Goal: Information Seeking & Learning: Learn about a topic

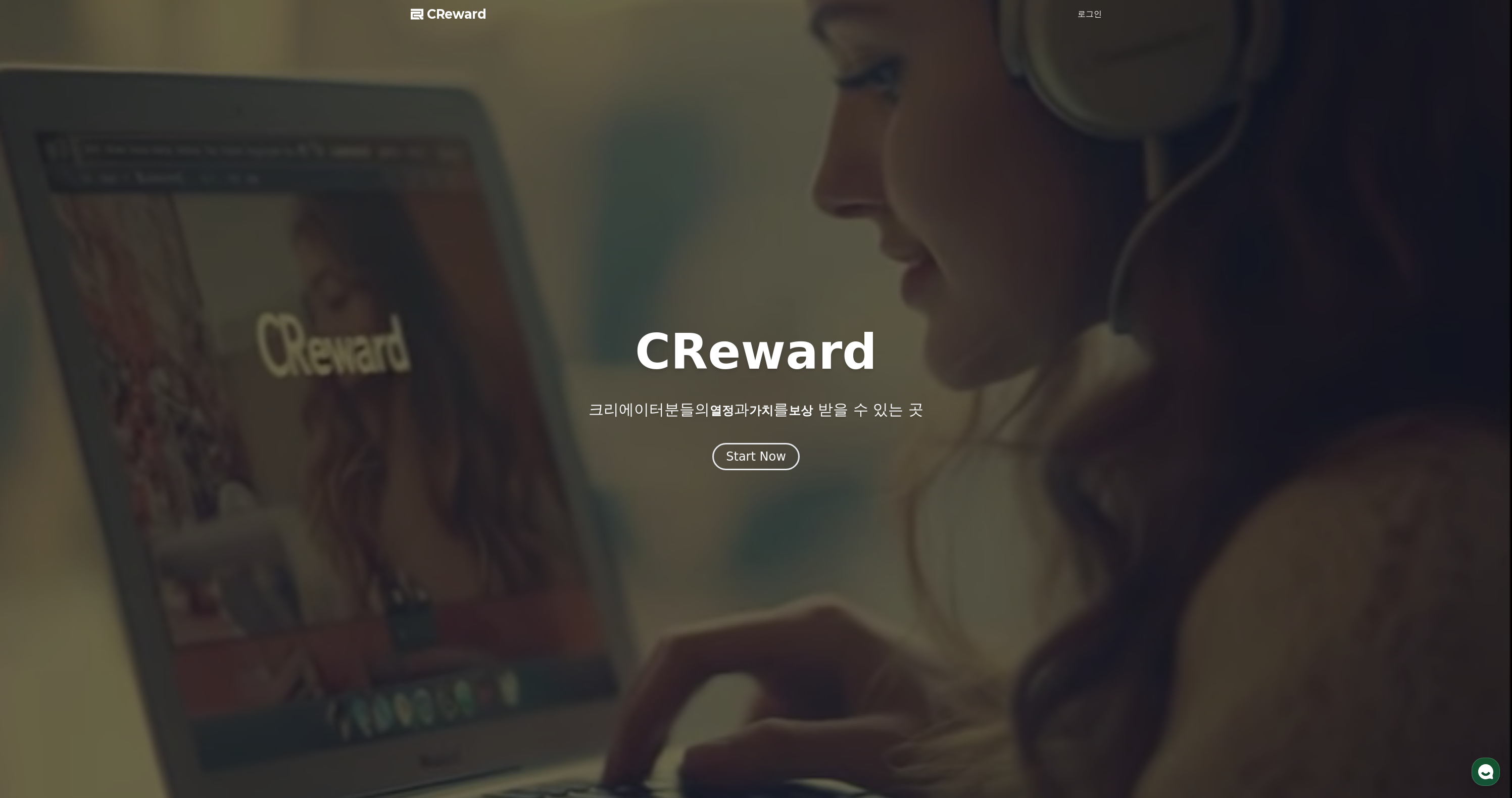
click at [487, 21] on span "CReward" at bounding box center [457, 14] width 60 height 16
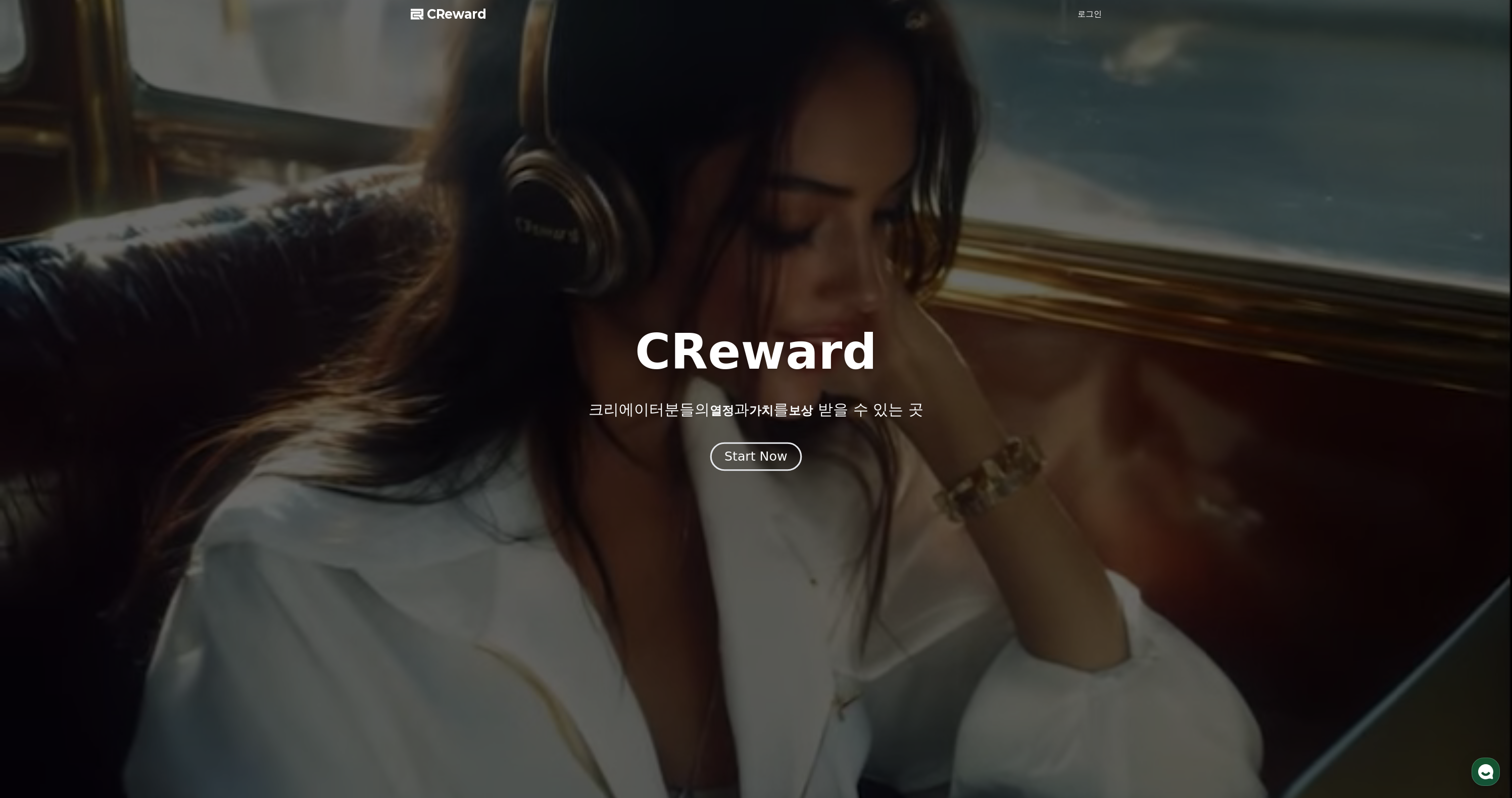
click at [778, 471] on button "Start Now" at bounding box center [756, 457] width 92 height 29
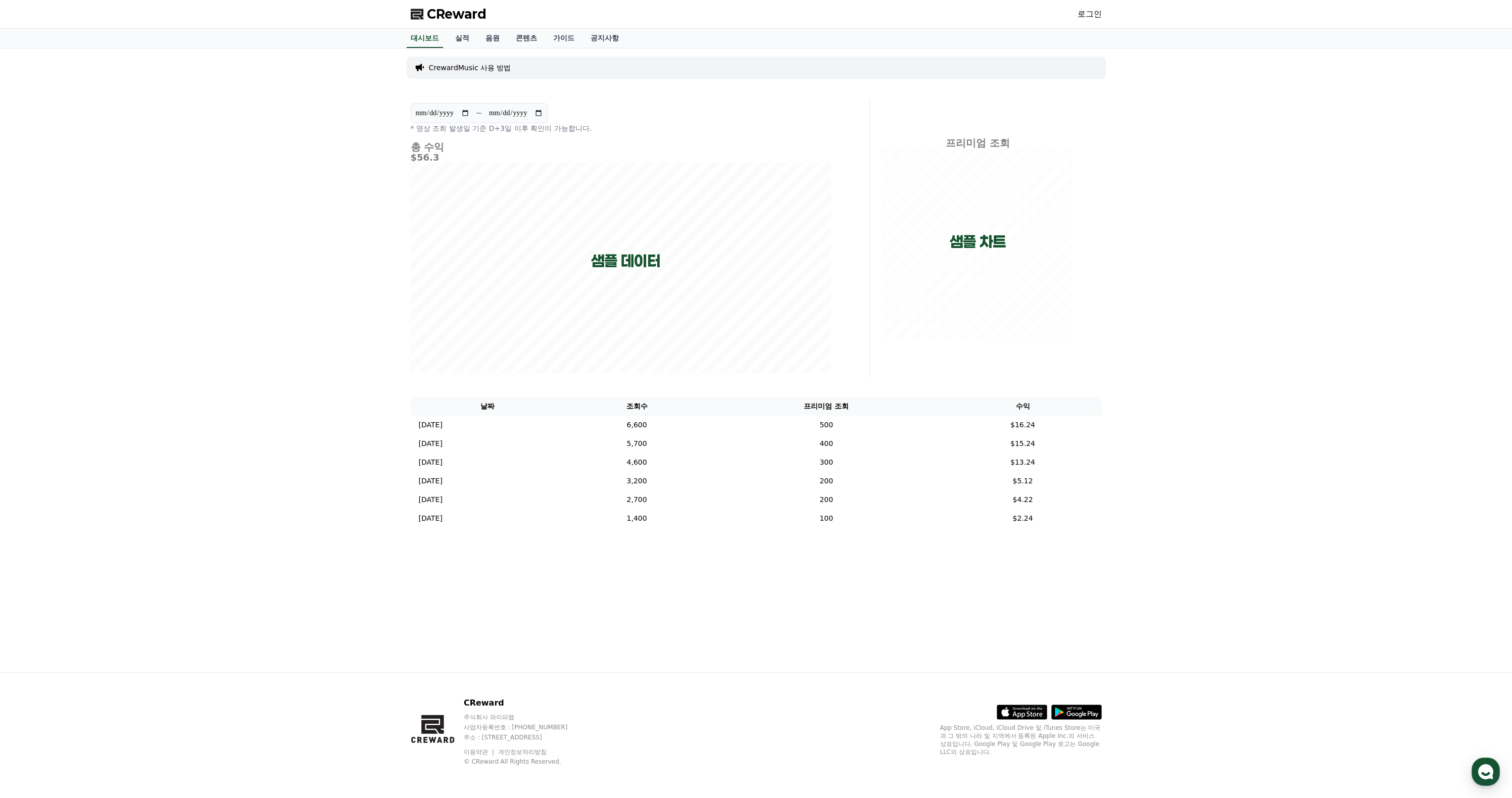
click at [504, 73] on p "CrewardMusic 사용 방법" at bounding box center [470, 67] width 82 height 10
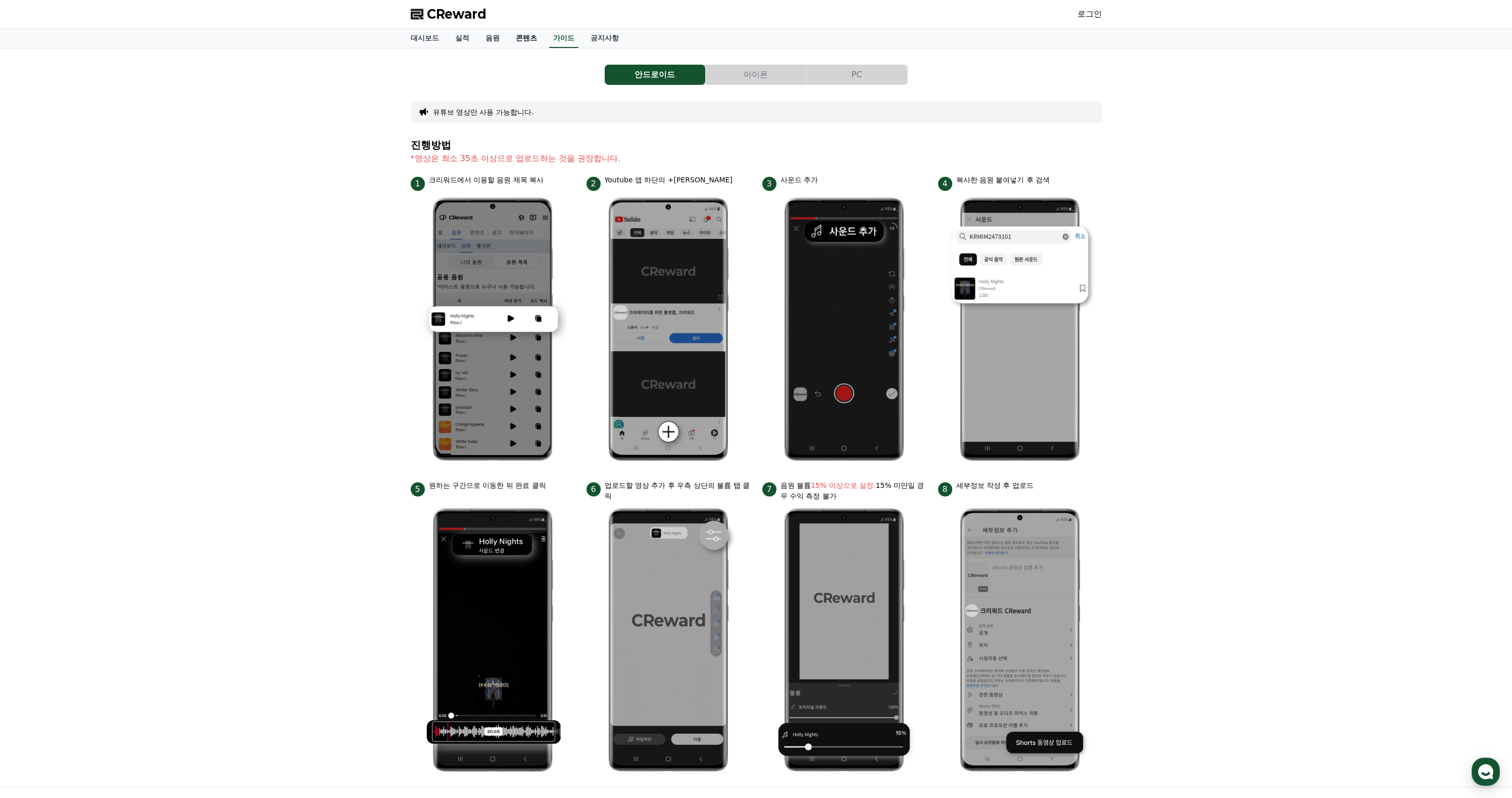
click at [545, 48] on link "콘텐츠" at bounding box center [526, 38] width 38 height 19
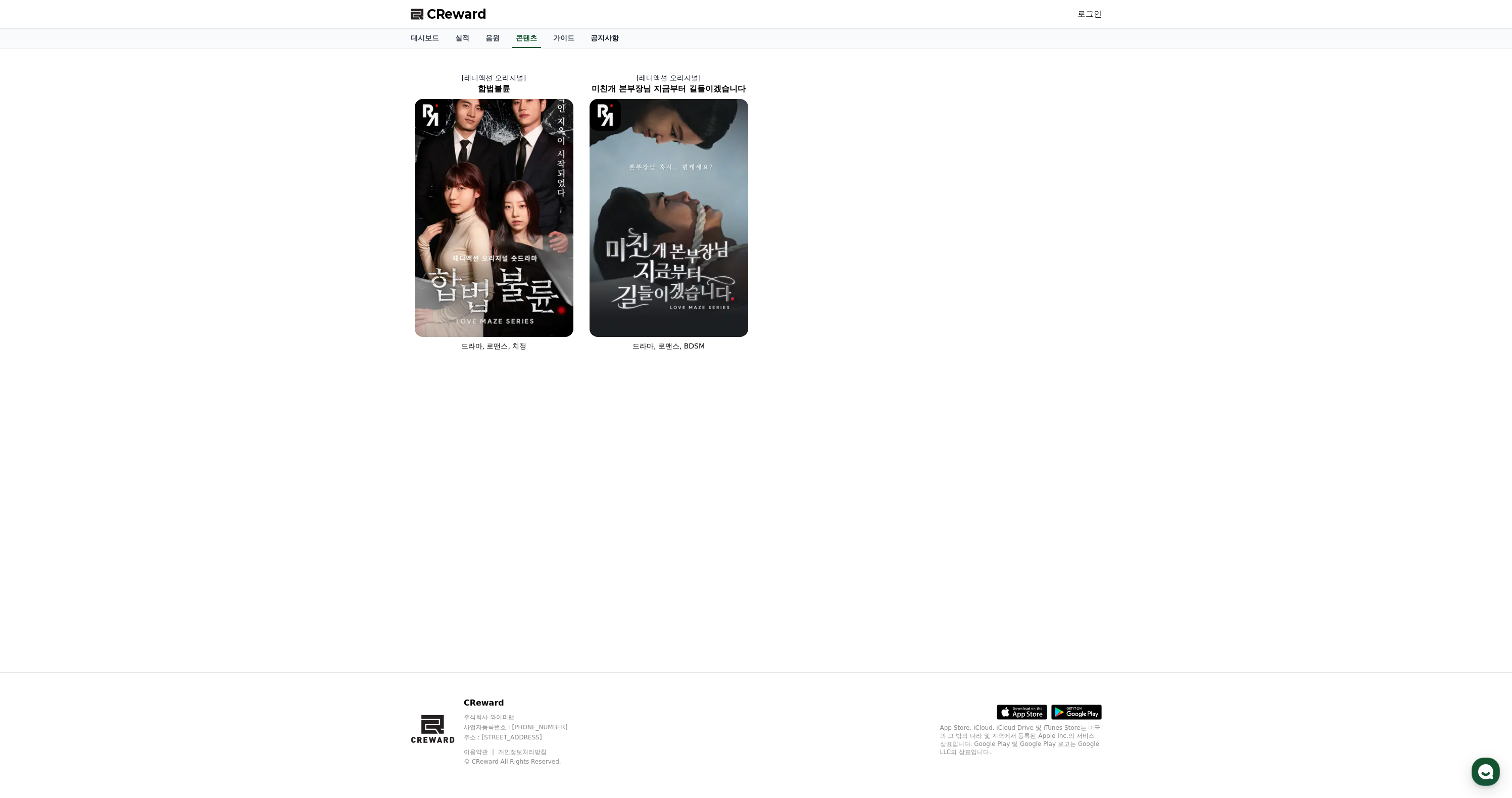
click at [622, 48] on link "공지사항" at bounding box center [605, 38] width 45 height 19
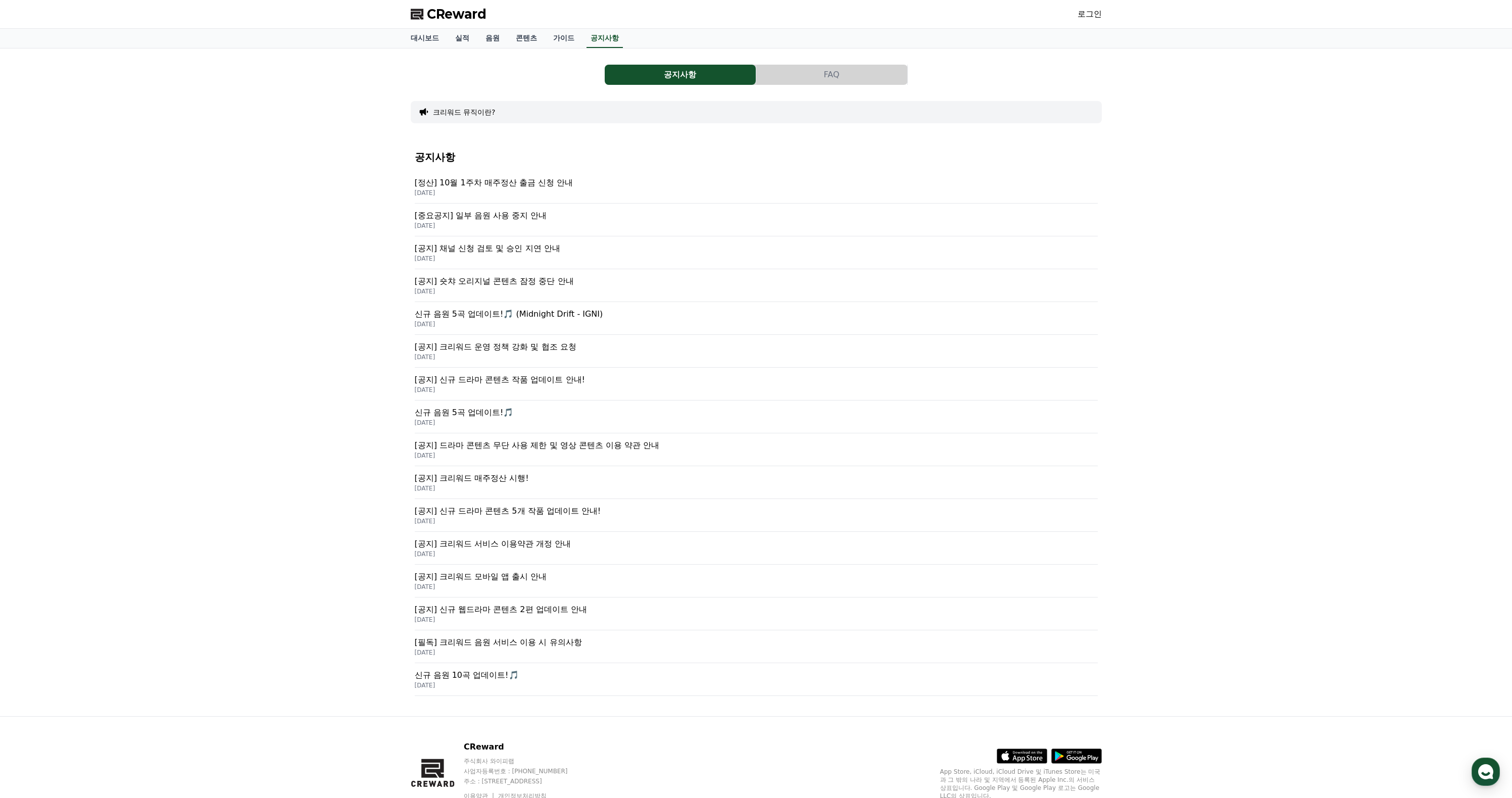
click at [583, 230] on p "[DATE]" at bounding box center [757, 226] width 683 height 8
